Goal: Task Accomplishment & Management: Manage account settings

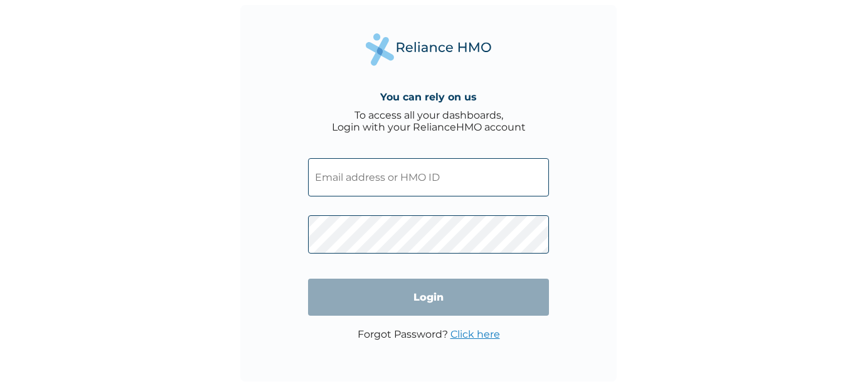
click at [349, 181] on input "text" at bounding box center [428, 177] width 241 height 38
click at [402, 179] on input "text" at bounding box center [428, 177] width 241 height 38
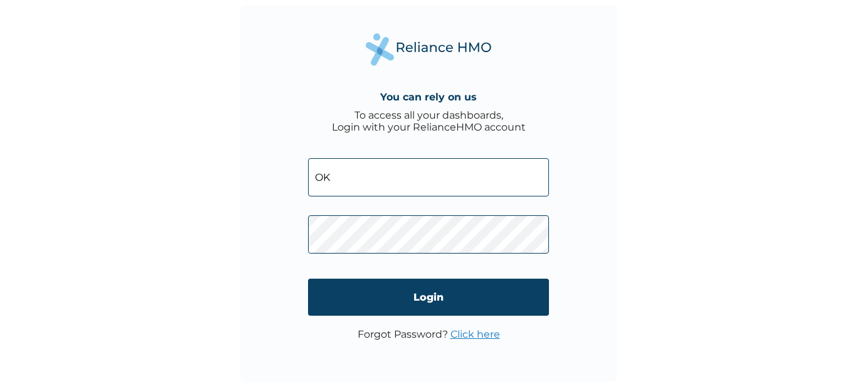
type input "O"
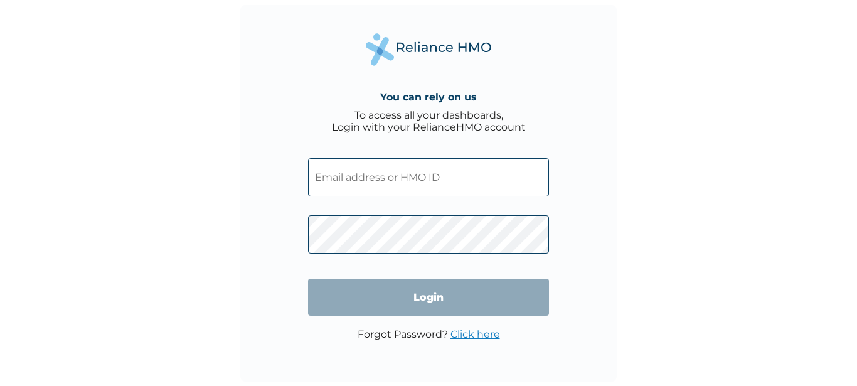
click at [360, 176] on input "text" at bounding box center [428, 177] width 241 height 38
paste input "TFI/10022/A"
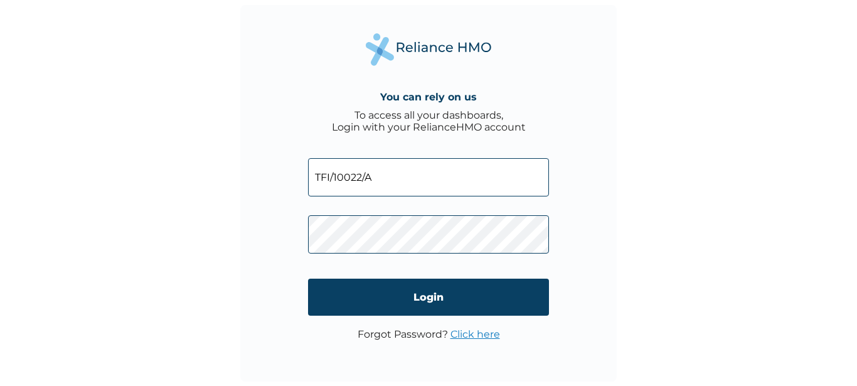
type input "TFI/10022/A"
click input "Login" at bounding box center [428, 297] width 241 height 37
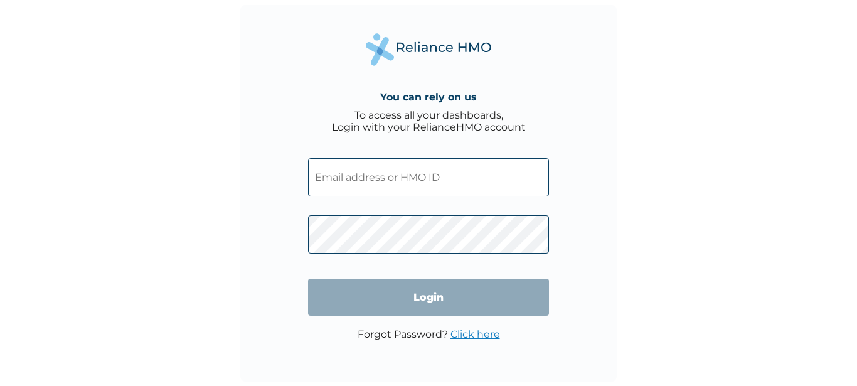
click at [366, 174] on input "text" at bounding box center [428, 177] width 241 height 38
paste input "TFI/10022/A"
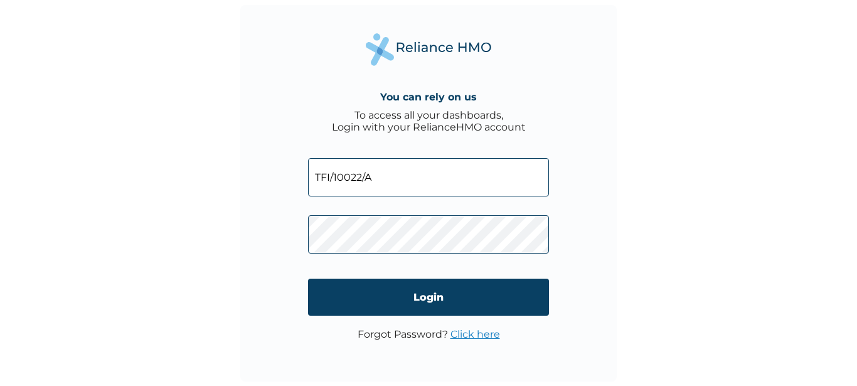
type input "TFI/10022/A"
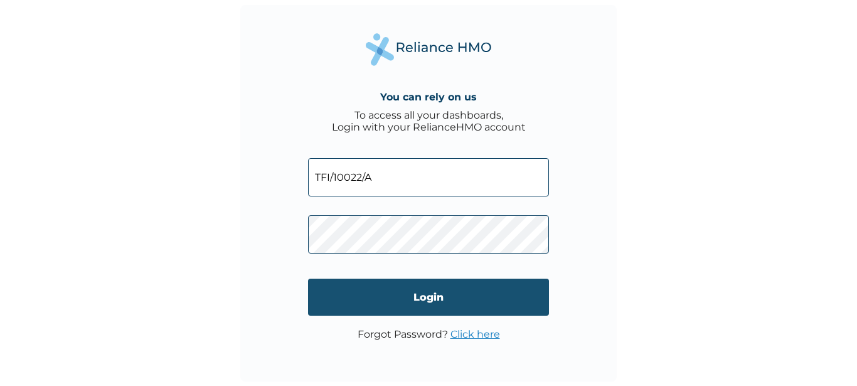
click at [423, 296] on input "Login" at bounding box center [428, 297] width 241 height 37
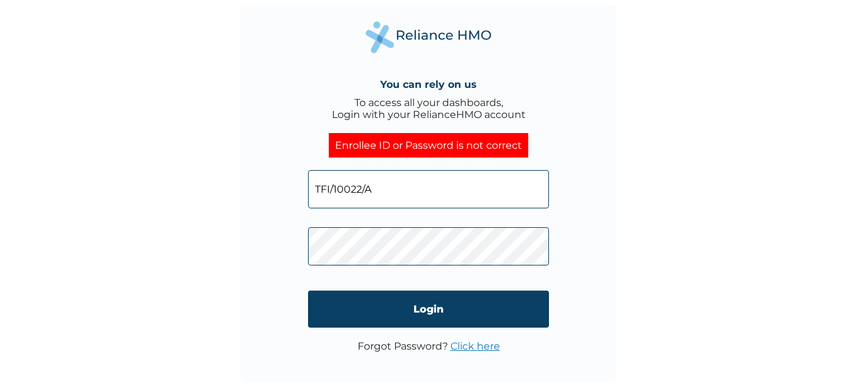
click at [472, 346] on link "Click here" at bounding box center [476, 346] width 50 height 12
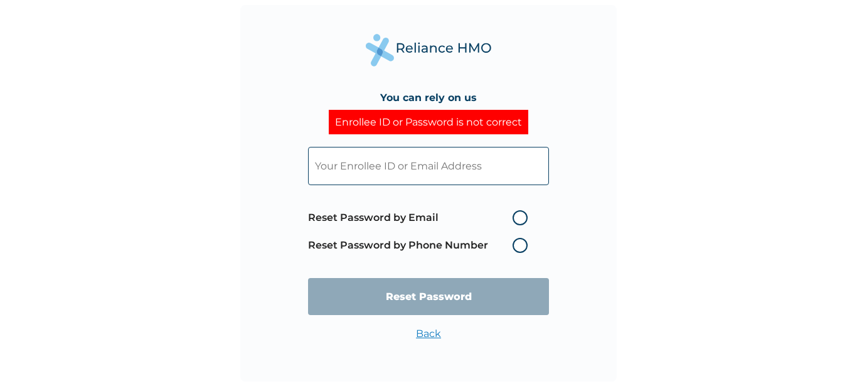
click at [378, 169] on input "text" at bounding box center [428, 166] width 241 height 38
paste input "TFI/10022/A"
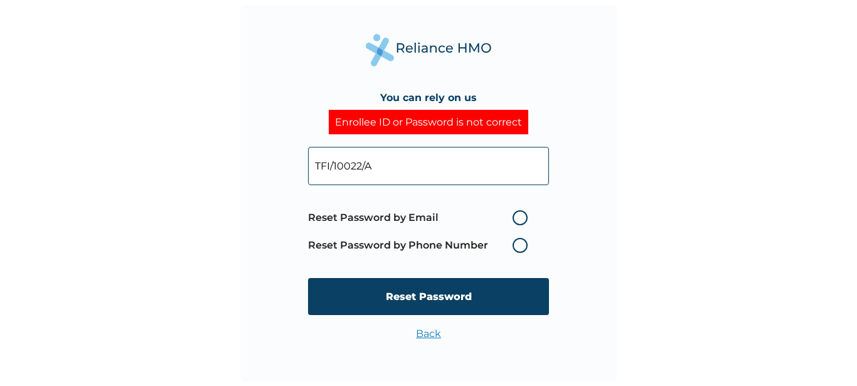
type input "TFI/10022/A"
click at [516, 245] on label "Reset Password by Phone Number" at bounding box center [421, 245] width 226 height 15
click at [485, 242] on label "Reset Password by Phone Number" at bounding box center [421, 245] width 226 height 15
drag, startPoint x: 485, startPoint y: 242, endPoint x: 519, endPoint y: 248, distance: 34.5
click at [519, 248] on label "Reset Password by Phone Number" at bounding box center [421, 245] width 226 height 15
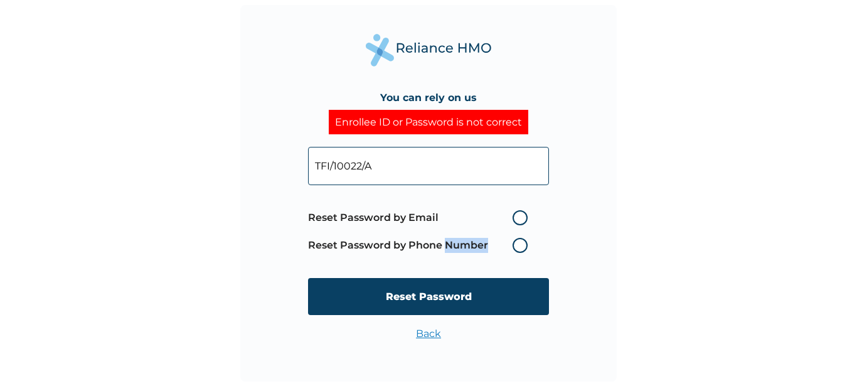
click at [519, 248] on label "Reset Password by Phone Number" at bounding box center [421, 245] width 226 height 15
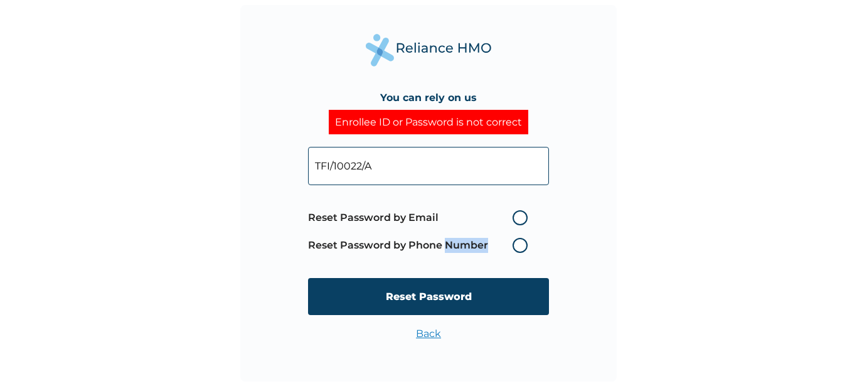
click at [519, 248] on label "Reset Password by Phone Number" at bounding box center [421, 245] width 226 height 15
click at [521, 219] on label "Reset Password by Email" at bounding box center [421, 217] width 226 height 15
click at [515, 219] on input "Reset Password by Email" at bounding box center [505, 218] width 20 height 20
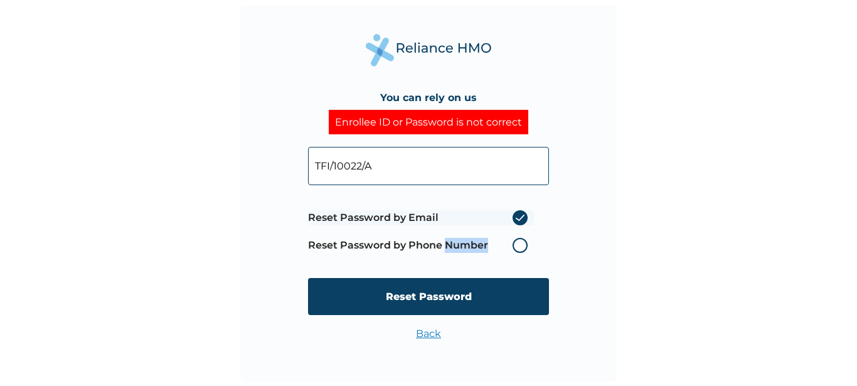
radio input "true"
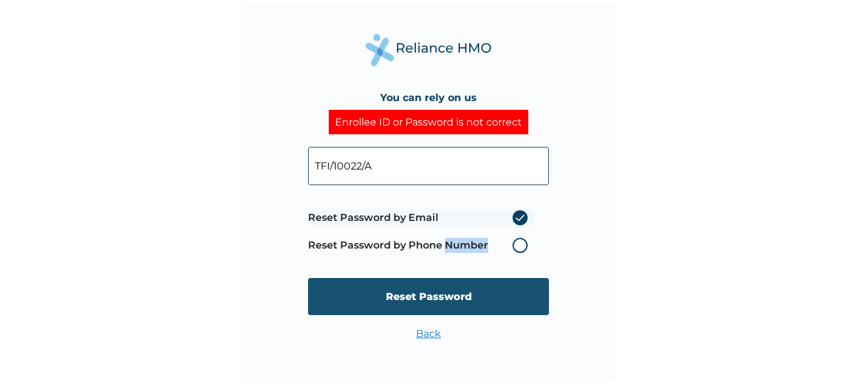
click at [440, 292] on input "Reset Password" at bounding box center [428, 296] width 241 height 37
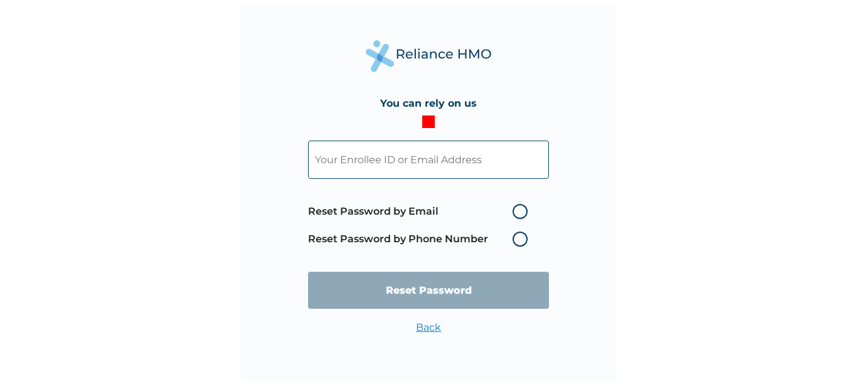
click at [431, 161] on input "text" at bounding box center [428, 160] width 241 height 38
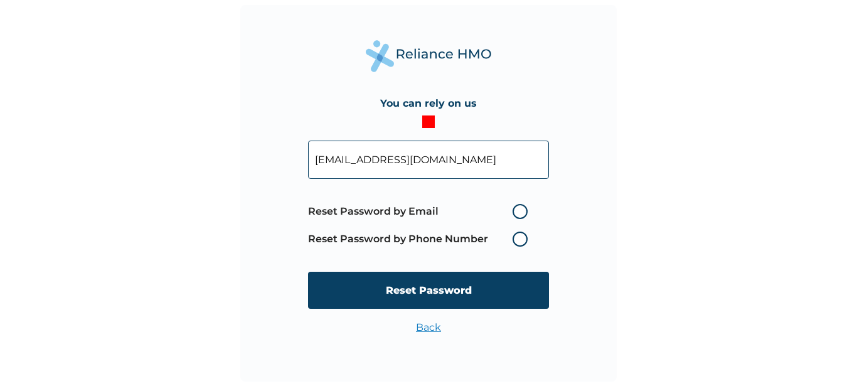
type input "oke4dele@yahoo.com"
click at [519, 211] on label "Reset Password by Email" at bounding box center [421, 211] width 226 height 15
click at [515, 211] on input "Reset Password by Email" at bounding box center [505, 211] width 20 height 20
radio input "true"
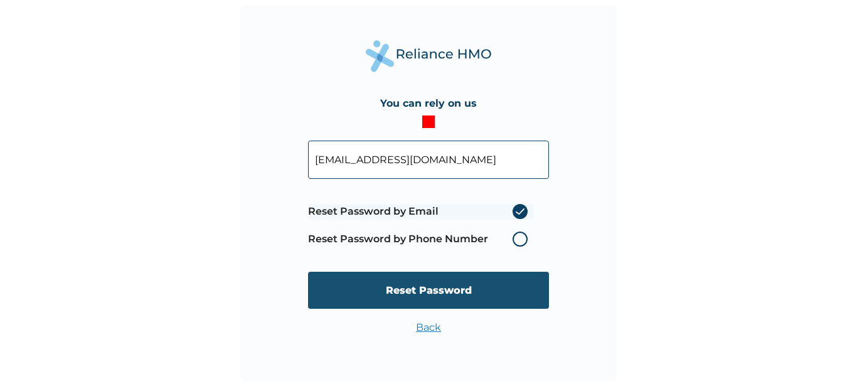
click at [355, 290] on input "Reset Password" at bounding box center [428, 290] width 241 height 37
